Goal: Information Seeking & Learning: Learn about a topic

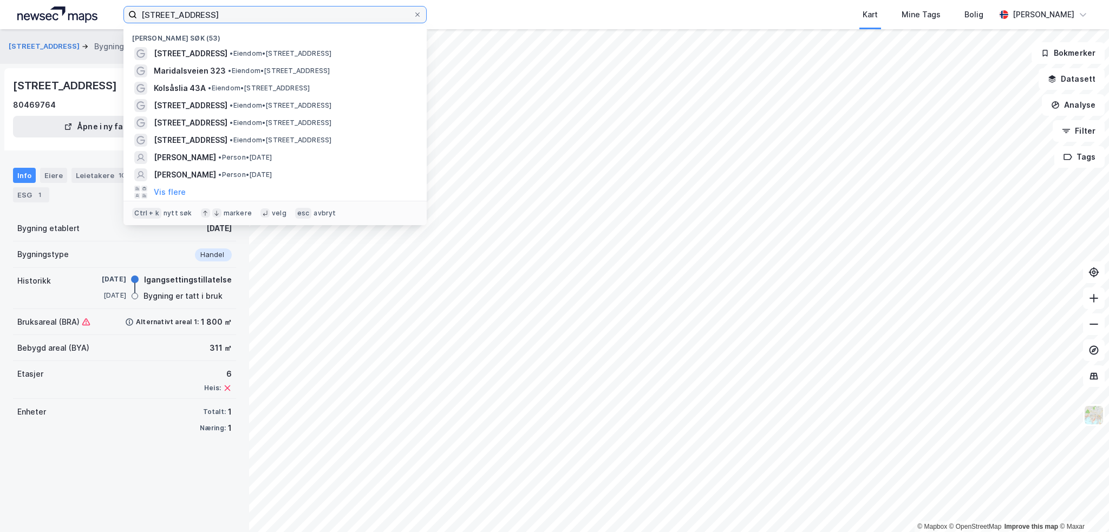
drag, startPoint x: 197, startPoint y: 12, endPoint x: 111, endPoint y: 12, distance: 85.5
click at [111, 12] on div "Skippergata 9 Nylige søk (53) Skippergata 9 • Eiendom • Skippergata 9, 0152 Osl…" at bounding box center [554, 14] width 1109 height 29
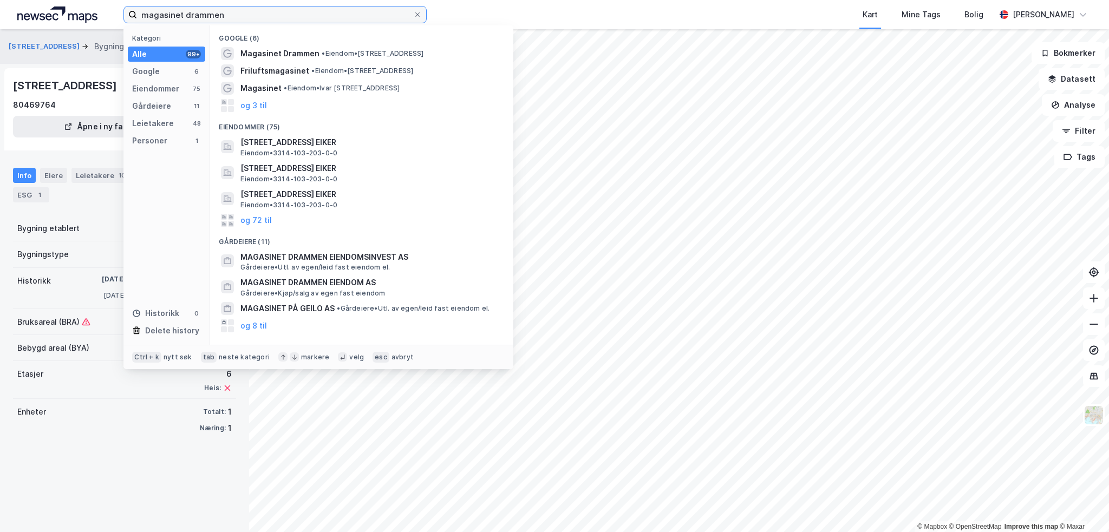
type input "magasinet drammen"
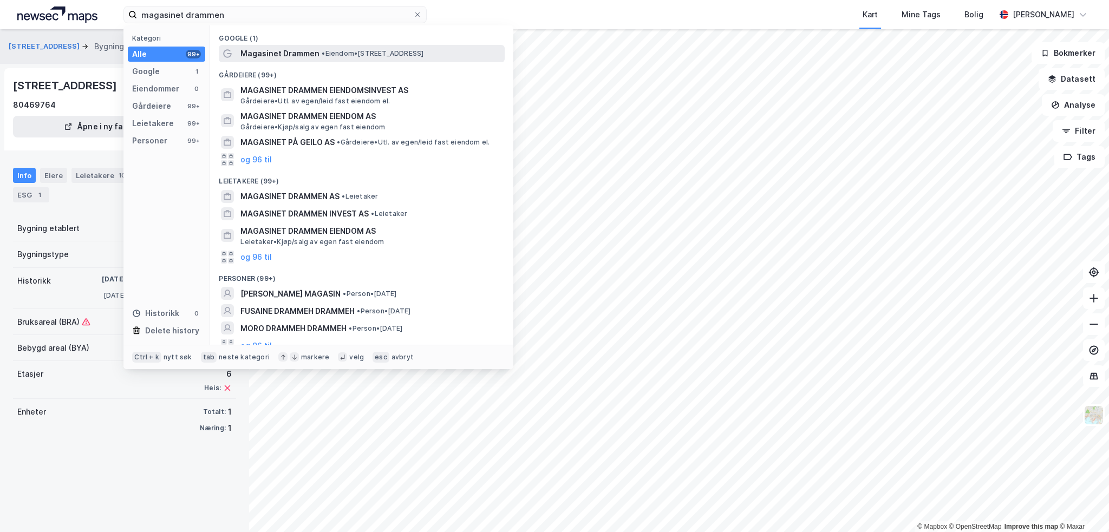
click at [307, 53] on span "Magasinet Drammen" at bounding box center [279, 53] width 79 height 13
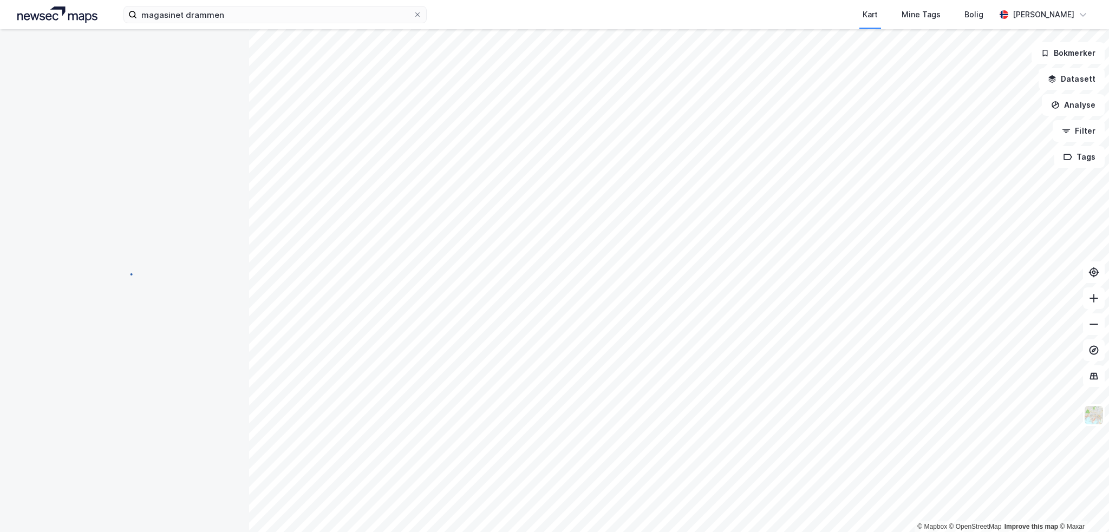
scroll to position [22, 0]
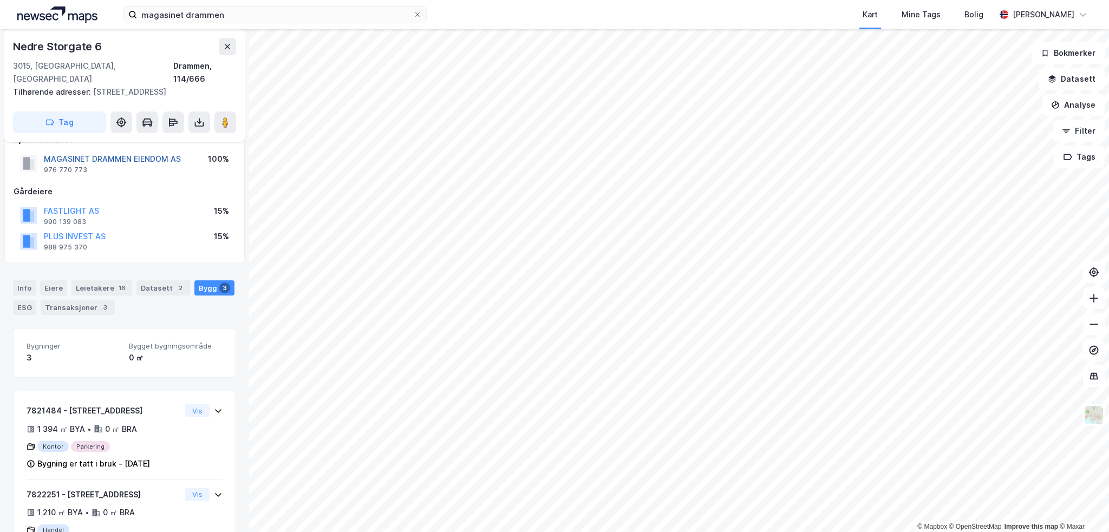
click at [0, 0] on button "MAGASINET DRAMMEN EIENDOM AS" at bounding box center [0, 0] width 0 height 0
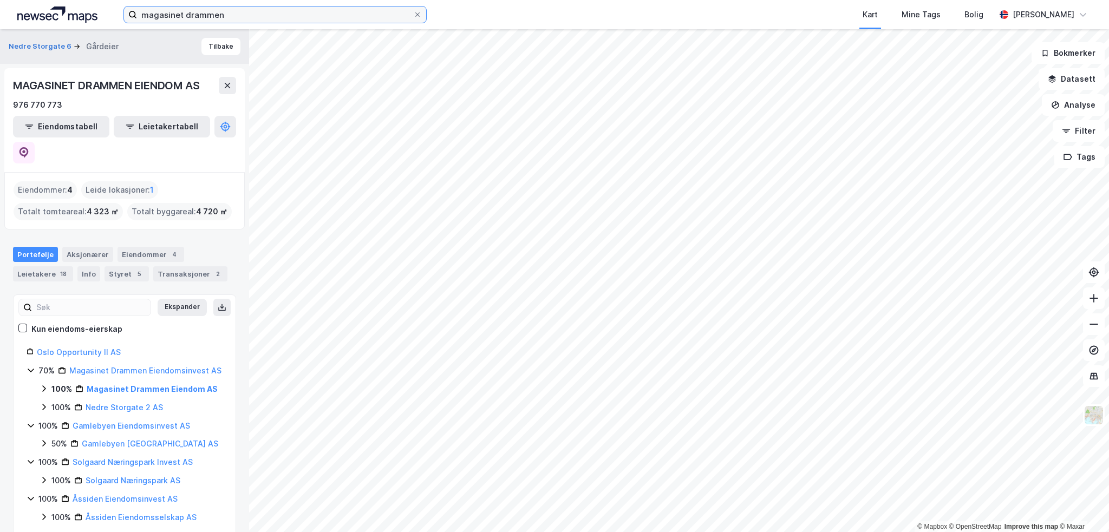
click at [243, 12] on input "magasinet drammen" at bounding box center [275, 14] width 276 height 16
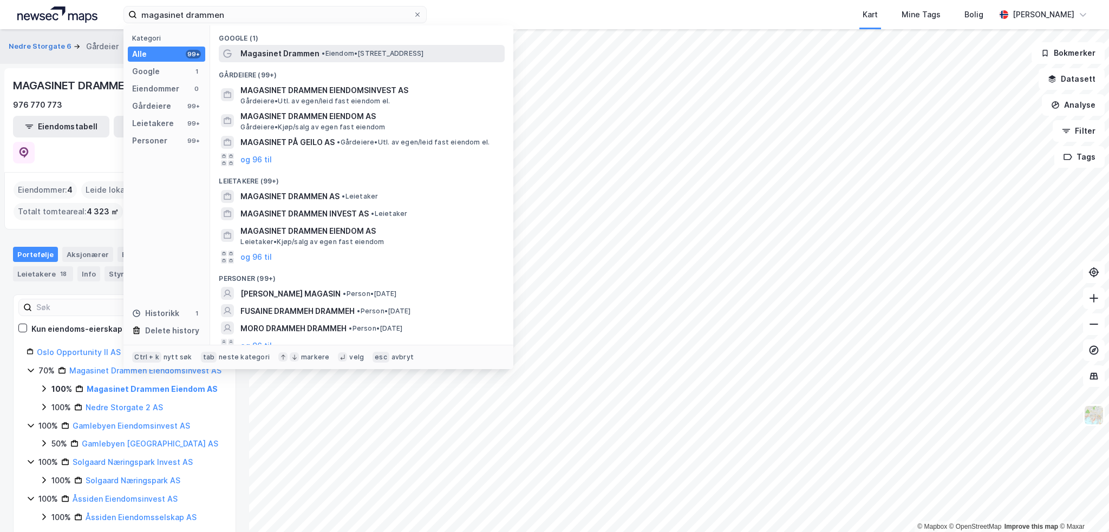
click at [284, 56] on span "Magasinet Drammen" at bounding box center [279, 53] width 79 height 13
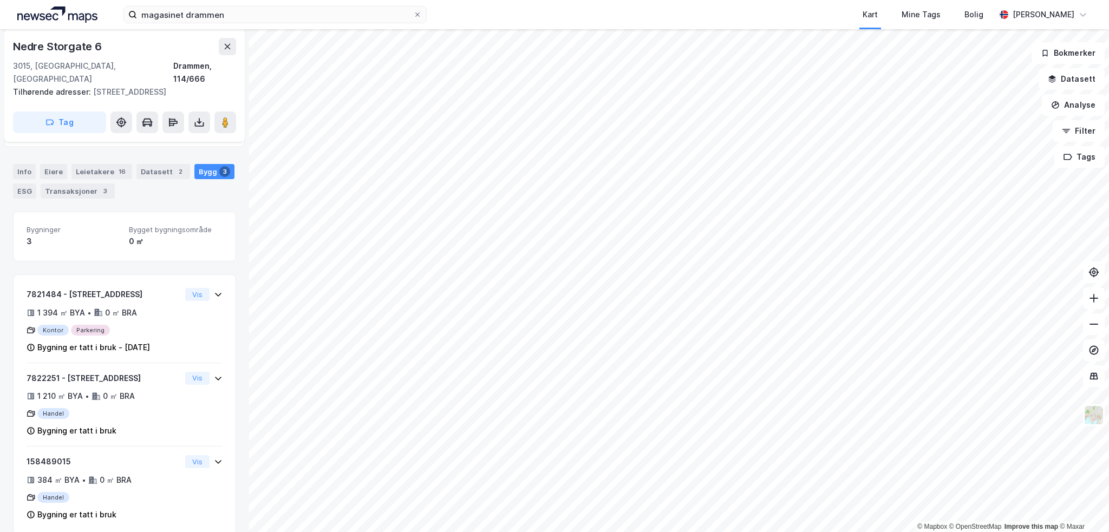
scroll to position [140, 0]
click at [1091, 417] on img at bounding box center [1093, 415] width 21 height 21
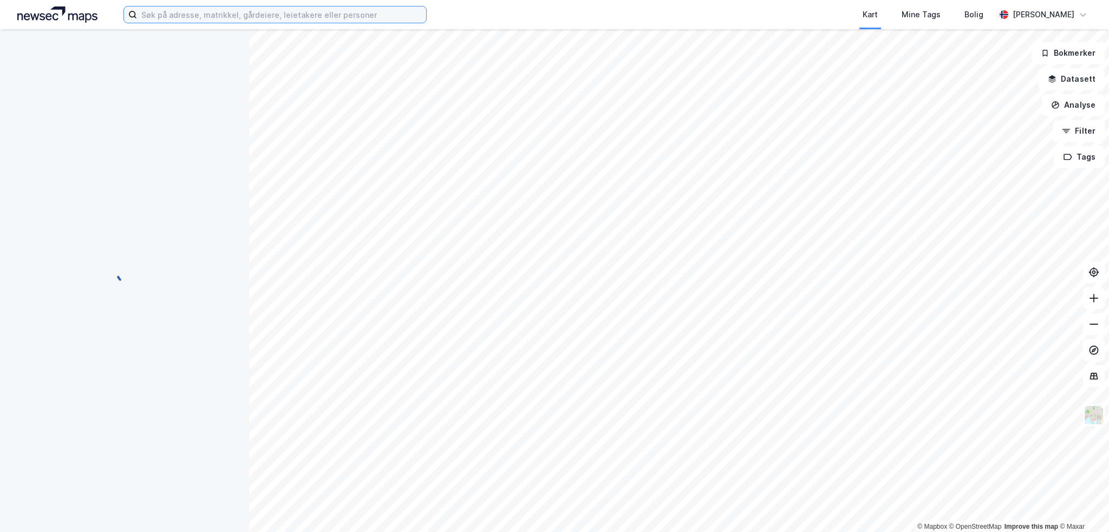
click at [186, 14] on input at bounding box center [281, 14] width 289 height 16
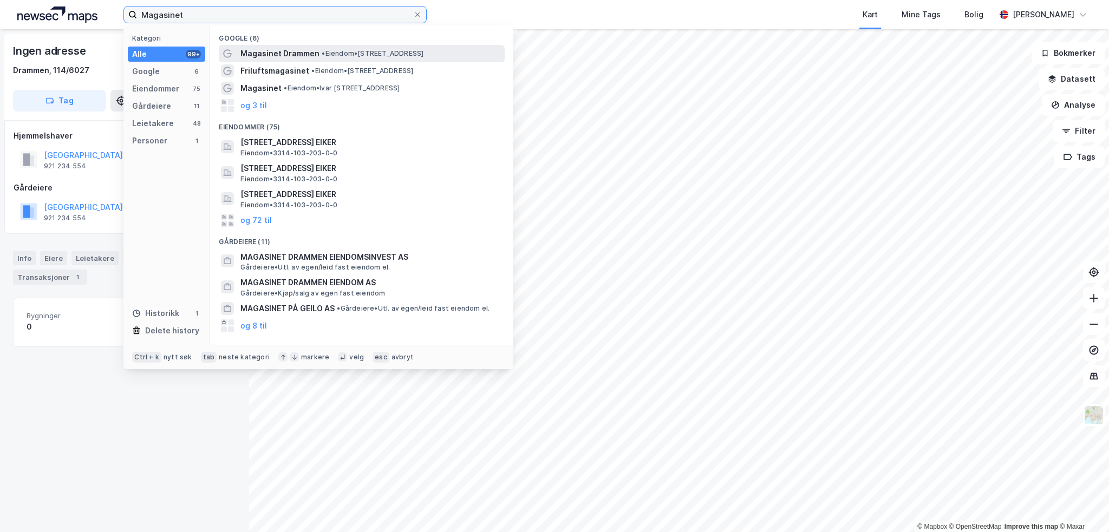
type input "Magasinet"
click at [282, 54] on span "Magasinet Drammen" at bounding box center [279, 53] width 79 height 13
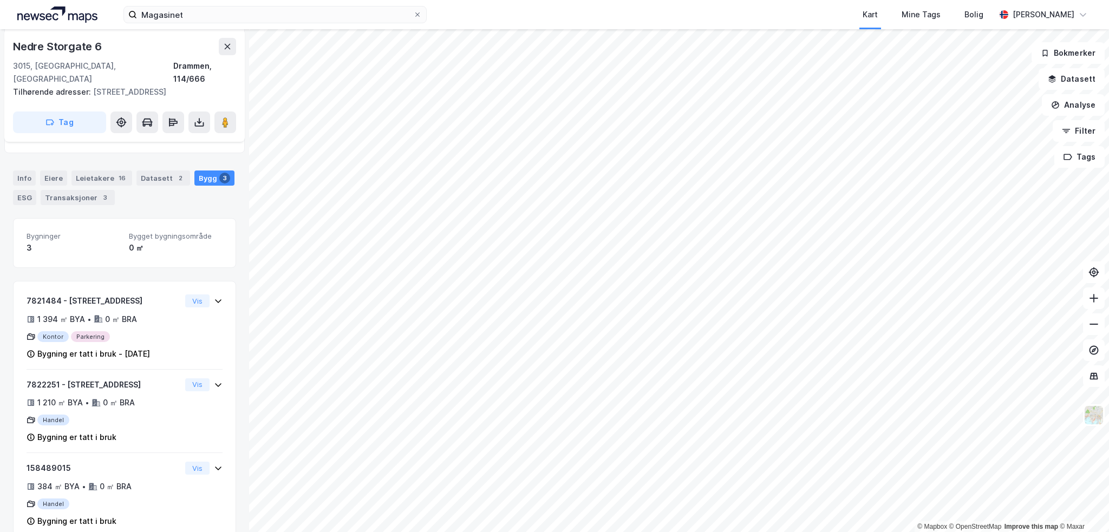
scroll to position [140, 0]
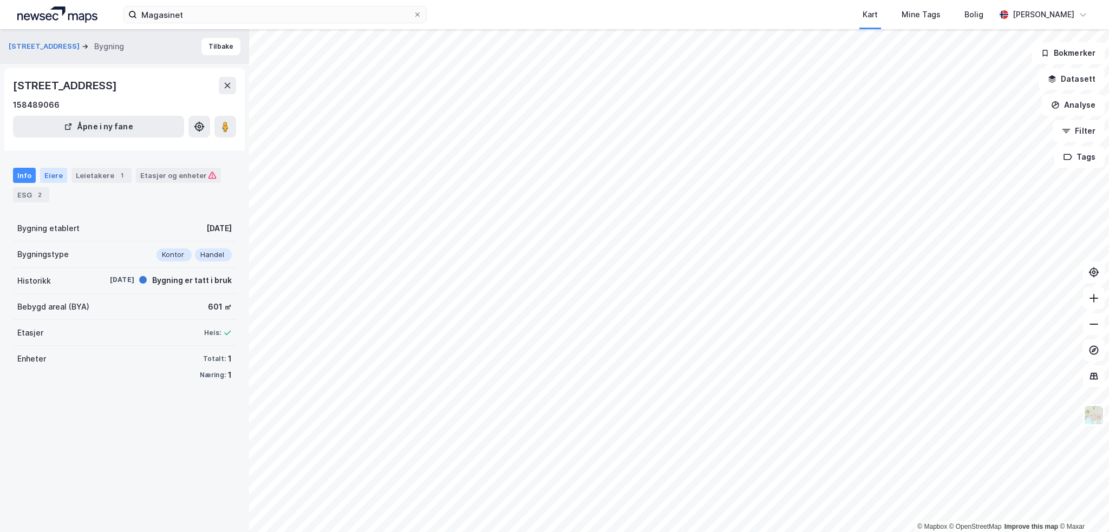
click at [52, 178] on div "Eiere" at bounding box center [53, 175] width 27 height 15
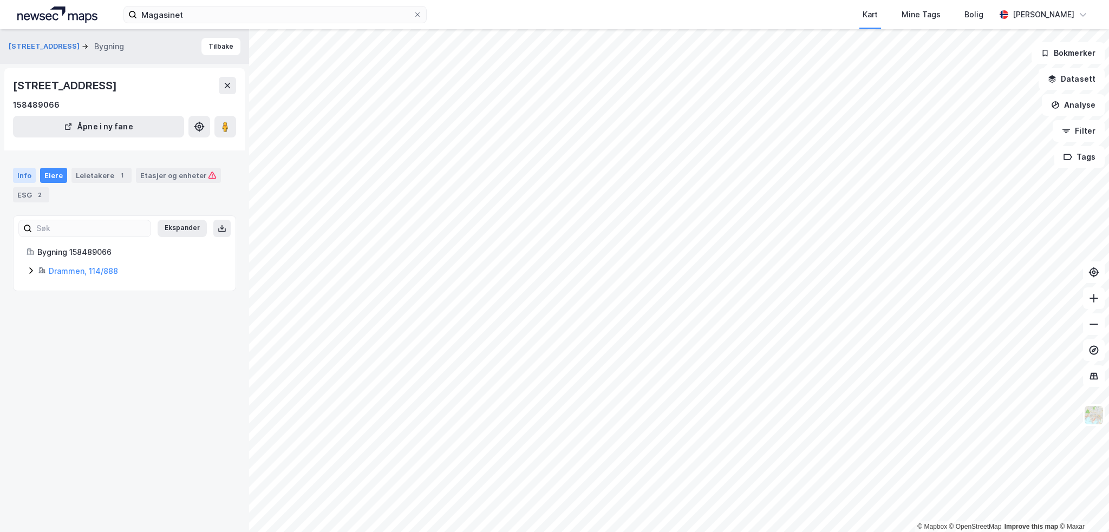
click at [26, 179] on div "Info" at bounding box center [24, 175] width 23 height 15
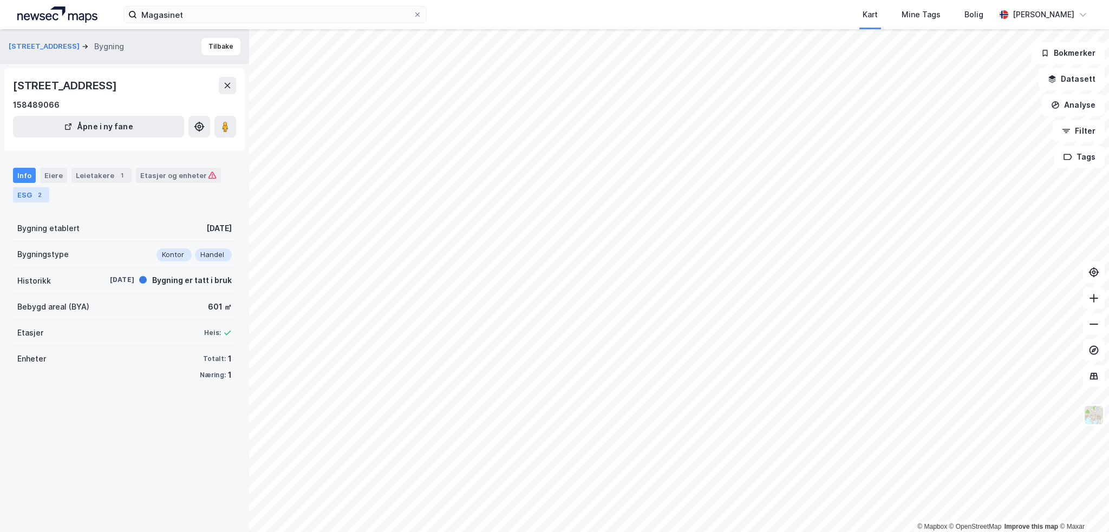
click at [38, 194] on div "2" at bounding box center [39, 194] width 11 height 11
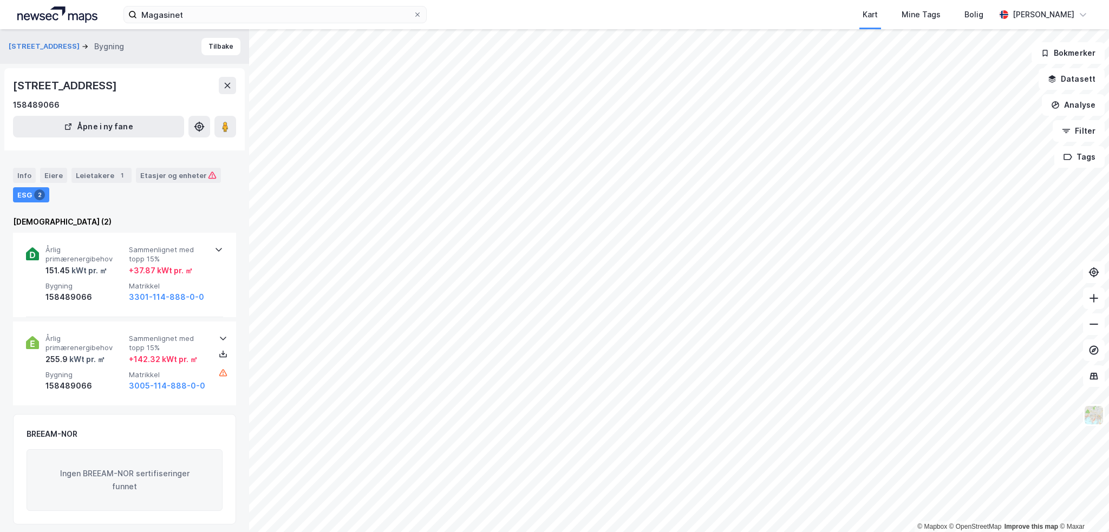
click at [38, 194] on div "2" at bounding box center [39, 194] width 11 height 11
click at [24, 174] on div "Info" at bounding box center [24, 175] width 23 height 15
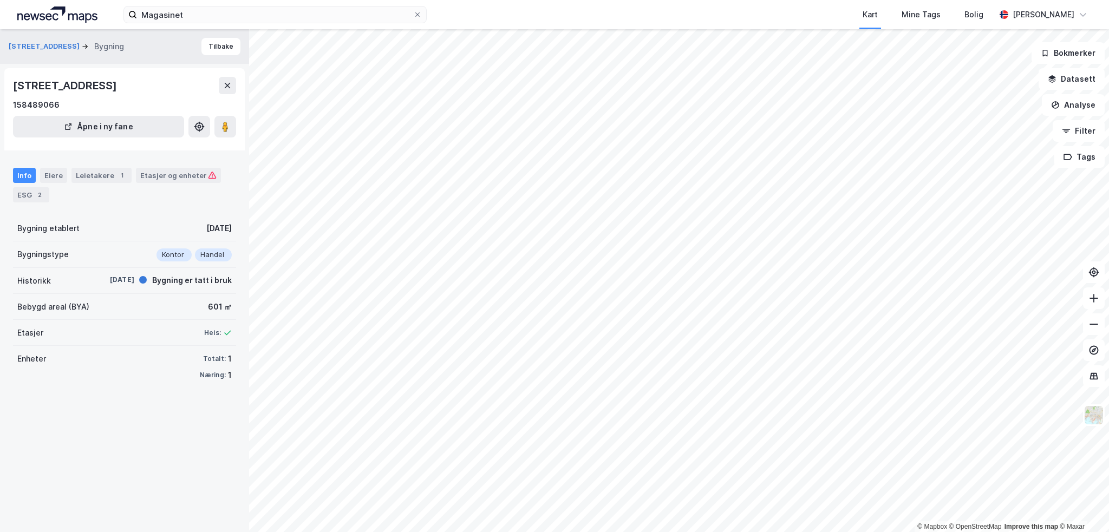
click at [198, 254] on div "Handel" at bounding box center [213, 255] width 37 height 13
click at [169, 257] on div "Kontor" at bounding box center [173, 255] width 35 height 13
click at [143, 173] on div "Etasjer og enheter" at bounding box center [178, 176] width 76 height 10
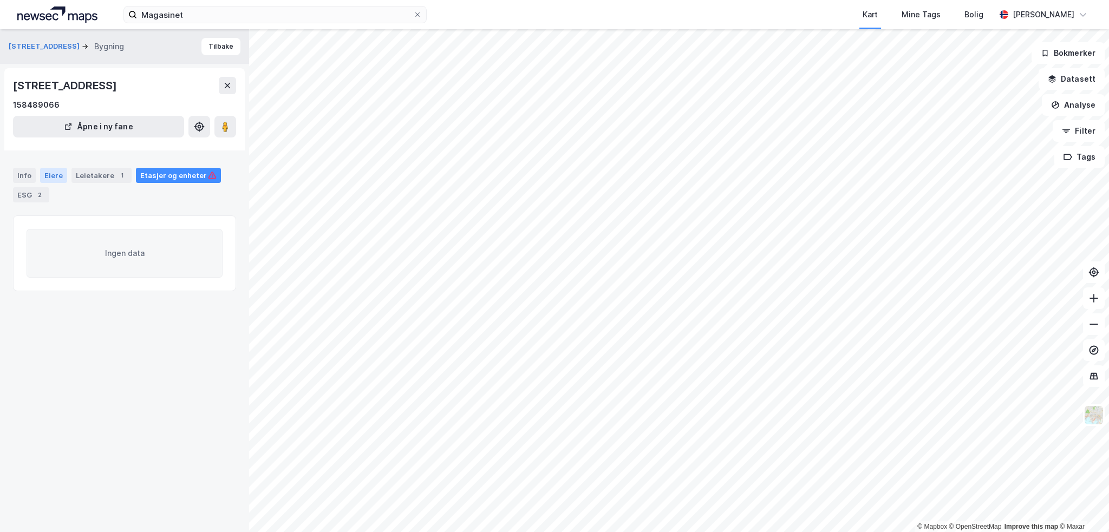
click at [43, 177] on div "Eiere" at bounding box center [53, 175] width 27 height 15
